Goal: Task Accomplishment & Management: Complete application form

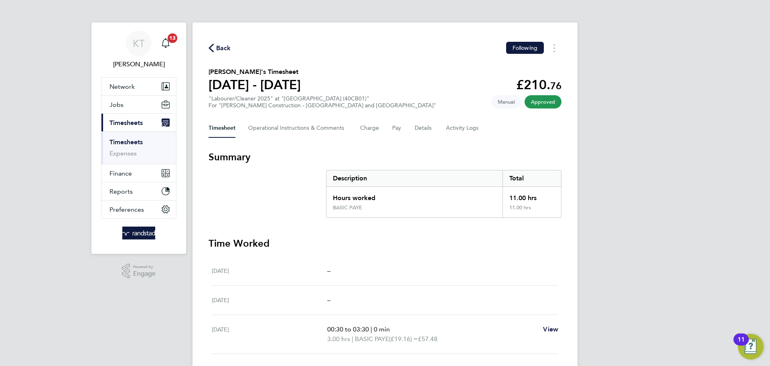
click at [122, 142] on link "Timesheets" at bounding box center [126, 142] width 33 height 8
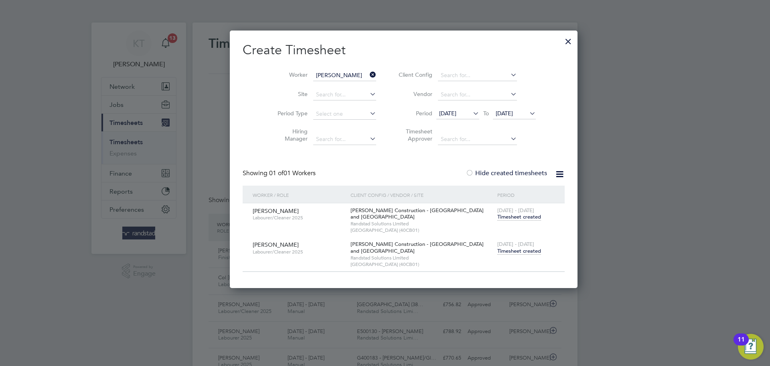
drag, startPoint x: 356, startPoint y: 75, endPoint x: 349, endPoint y: 74, distance: 6.9
click at [368, 75] on icon at bounding box center [368, 74] width 0 height 11
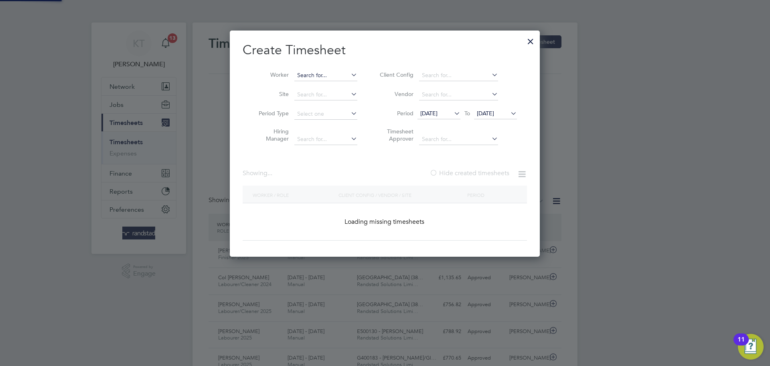
scroll to position [0, 0]
click at [327, 72] on input at bounding box center [326, 75] width 63 height 11
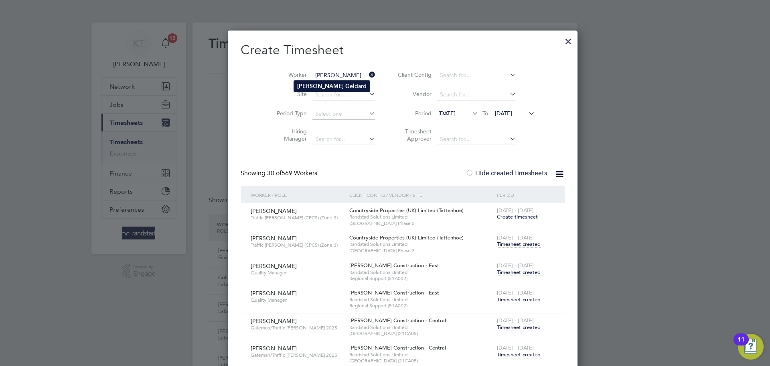
click at [306, 81] on li "[PERSON_NAME] dard" at bounding box center [332, 86] width 76 height 11
type input "[PERSON_NAME]"
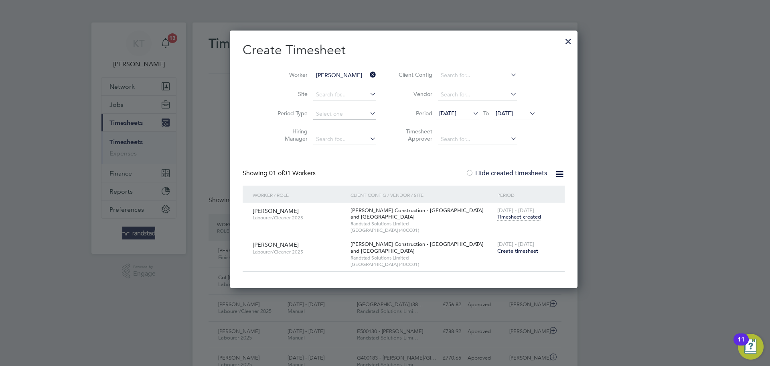
click at [498, 250] on span "Create timesheet" at bounding box center [518, 250] width 41 height 7
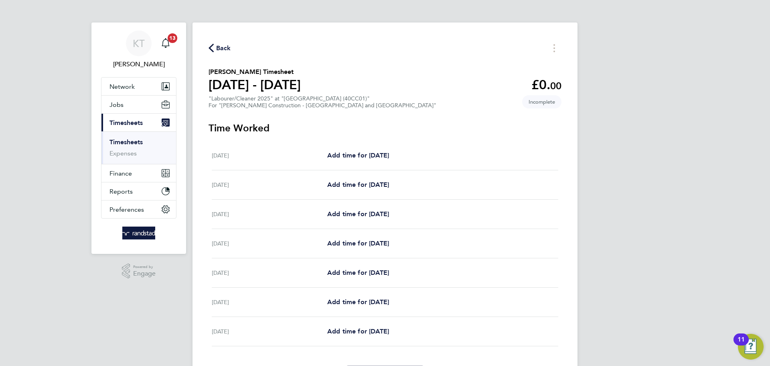
click at [219, 47] on span "Back" at bounding box center [223, 48] width 15 height 10
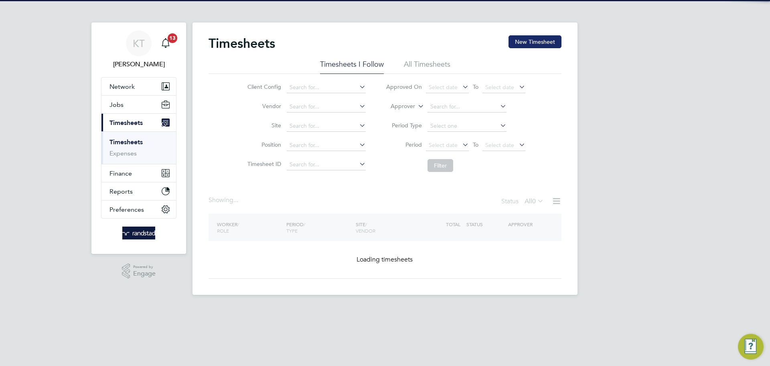
click at [523, 41] on button "New Timesheet" at bounding box center [535, 41] width 53 height 13
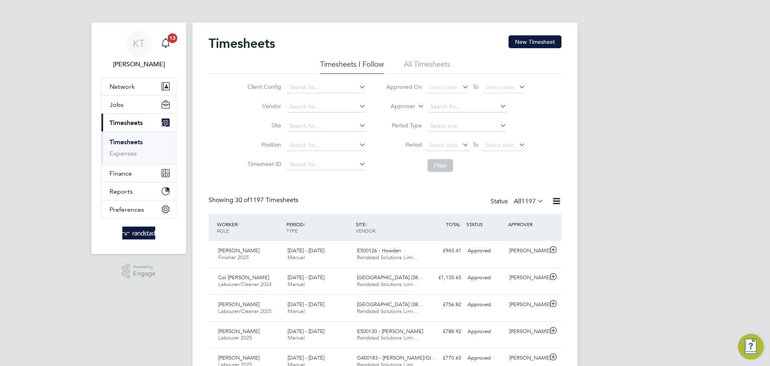
scroll to position [20, 70]
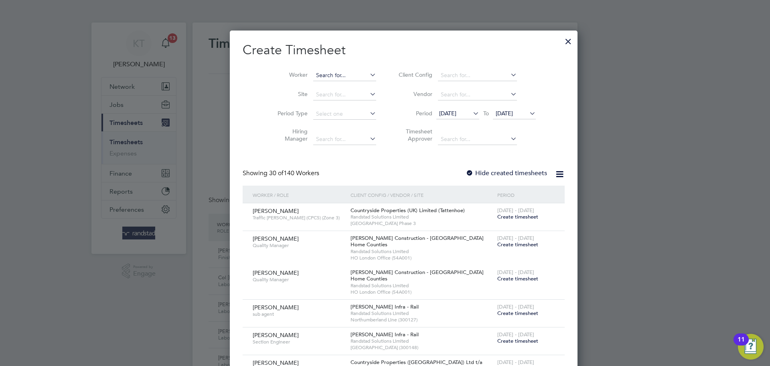
click at [313, 73] on input at bounding box center [344, 75] width 63 height 11
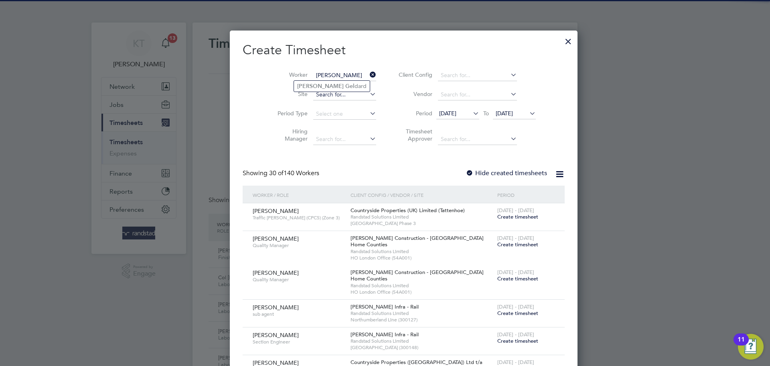
type input "[PERSON_NAME]"
click at [320, 91] on input at bounding box center [344, 94] width 63 height 11
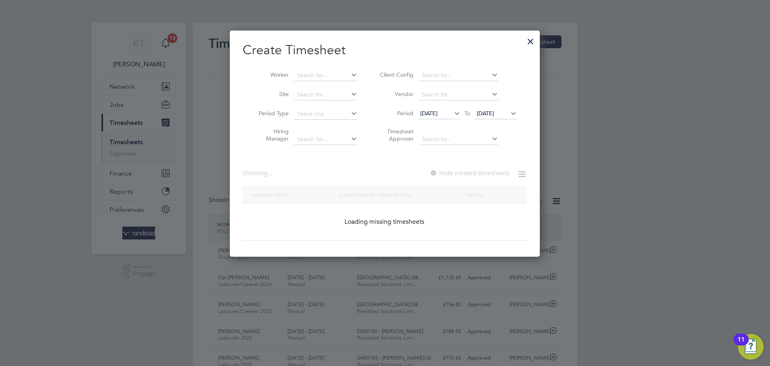
click at [323, 76] on input at bounding box center [326, 75] width 63 height 11
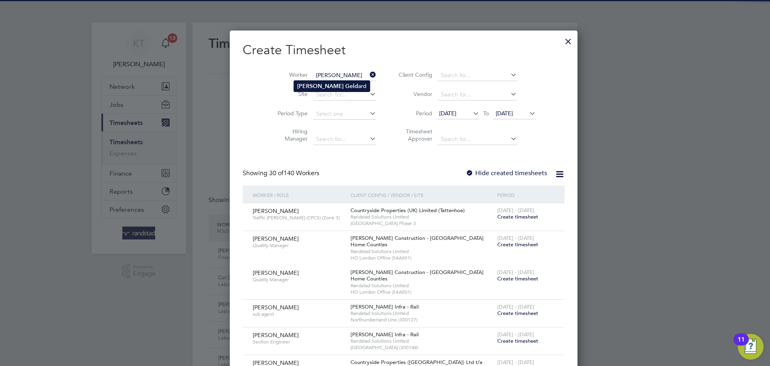
click at [319, 81] on li "[PERSON_NAME] Geld ard" at bounding box center [332, 86] width 76 height 11
type input "[PERSON_NAME]"
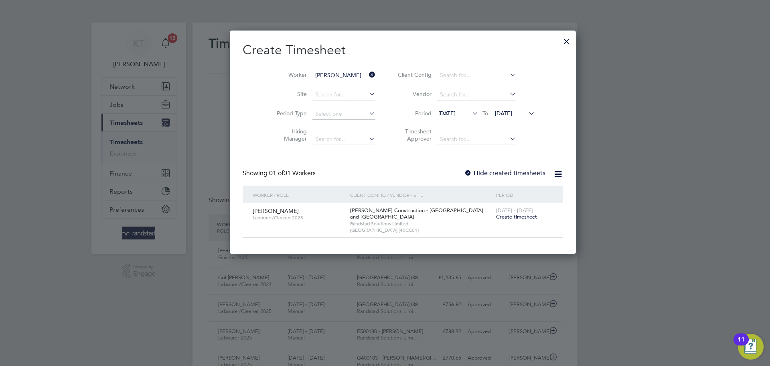
click at [560, 40] on div at bounding box center [567, 39] width 14 height 14
